Goal: Information Seeking & Learning: Learn about a topic

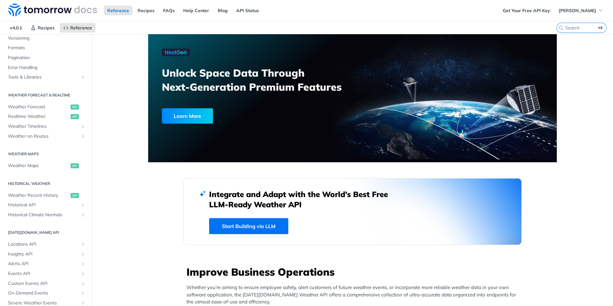
scroll to position [80, 0]
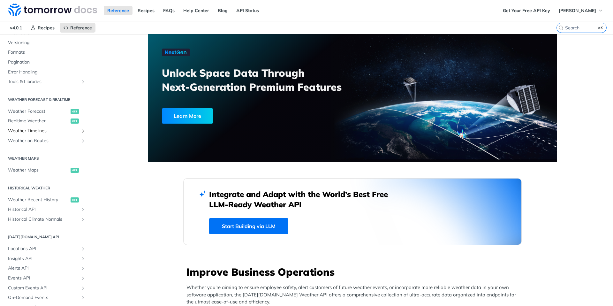
click at [39, 130] on span "Weather Timelines" at bounding box center [43, 131] width 71 height 6
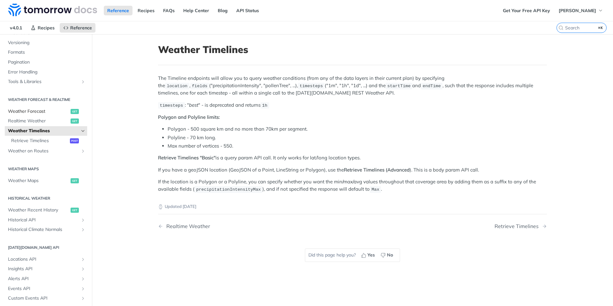
click at [32, 112] on span "Weather Forecast" at bounding box center [38, 111] width 61 height 6
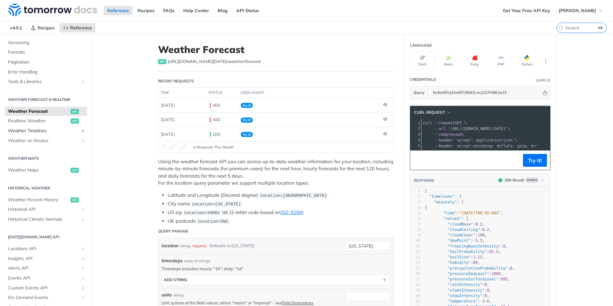
click at [31, 132] on span "Weather Timelines" at bounding box center [43, 131] width 71 height 6
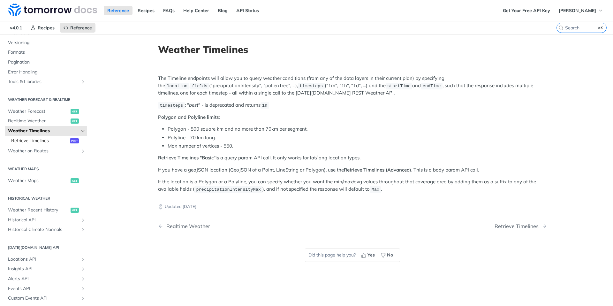
click at [39, 140] on span "Retrieve Timelines" at bounding box center [39, 141] width 57 height 6
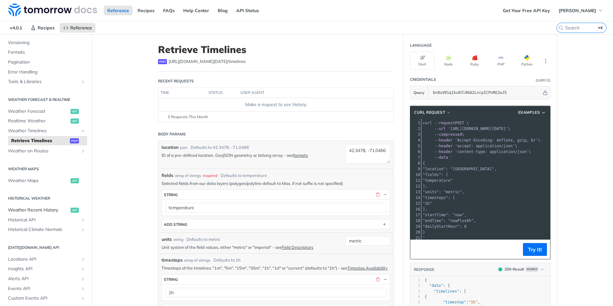
click at [40, 208] on span "Weather Recent History" at bounding box center [38, 210] width 61 height 6
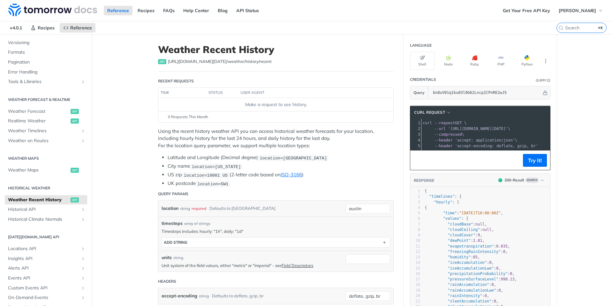
scroll to position [8, 0]
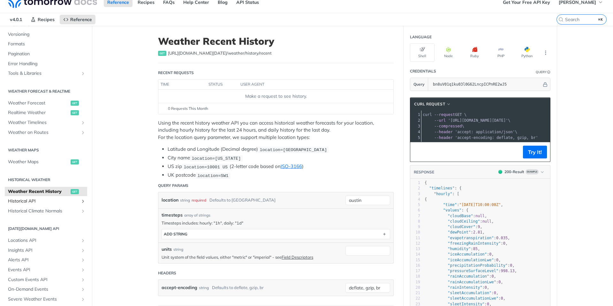
click at [60, 203] on span "Historical API" at bounding box center [43, 201] width 71 height 6
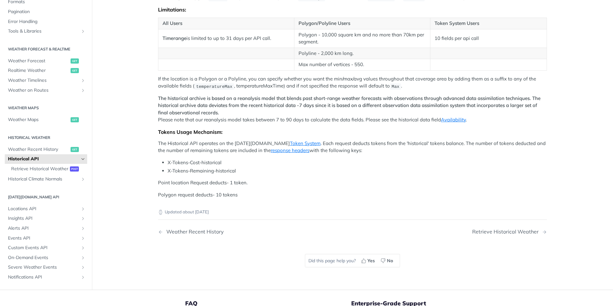
scroll to position [170, 0]
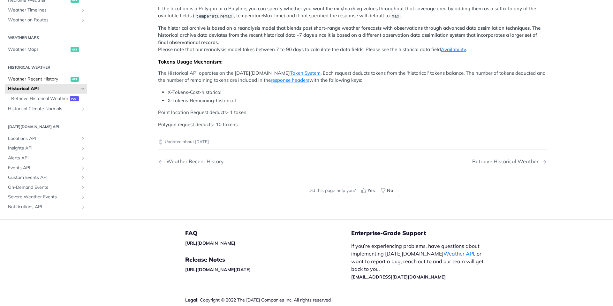
click at [35, 82] on span "Weather Recent History" at bounding box center [38, 79] width 61 height 6
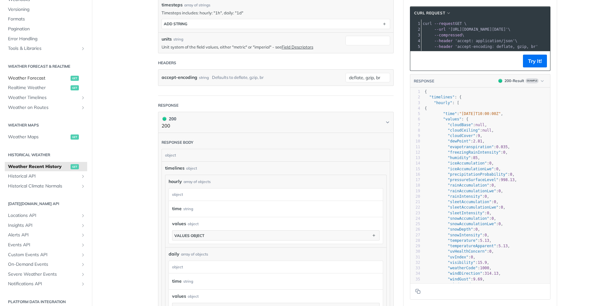
scroll to position [79, 0]
click at [40, 80] on span "Weather Forecast" at bounding box center [38, 78] width 61 height 6
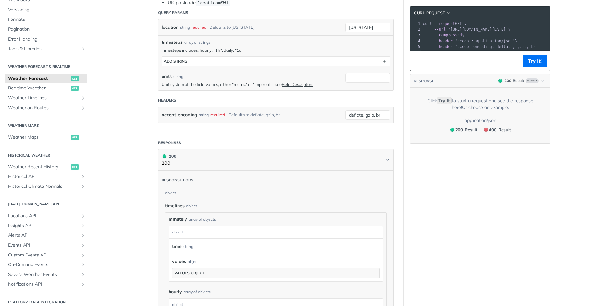
scroll to position [256, 0]
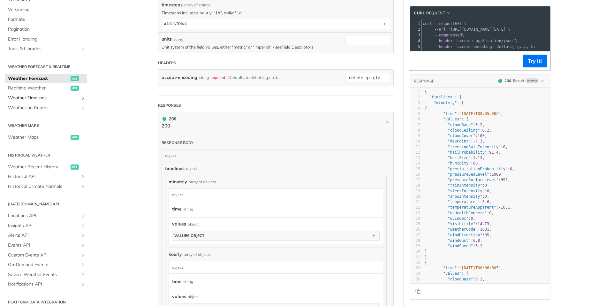
click at [37, 97] on span "Weather Timelines" at bounding box center [43, 98] width 71 height 6
